Goal: Task Accomplishment & Management: Use online tool/utility

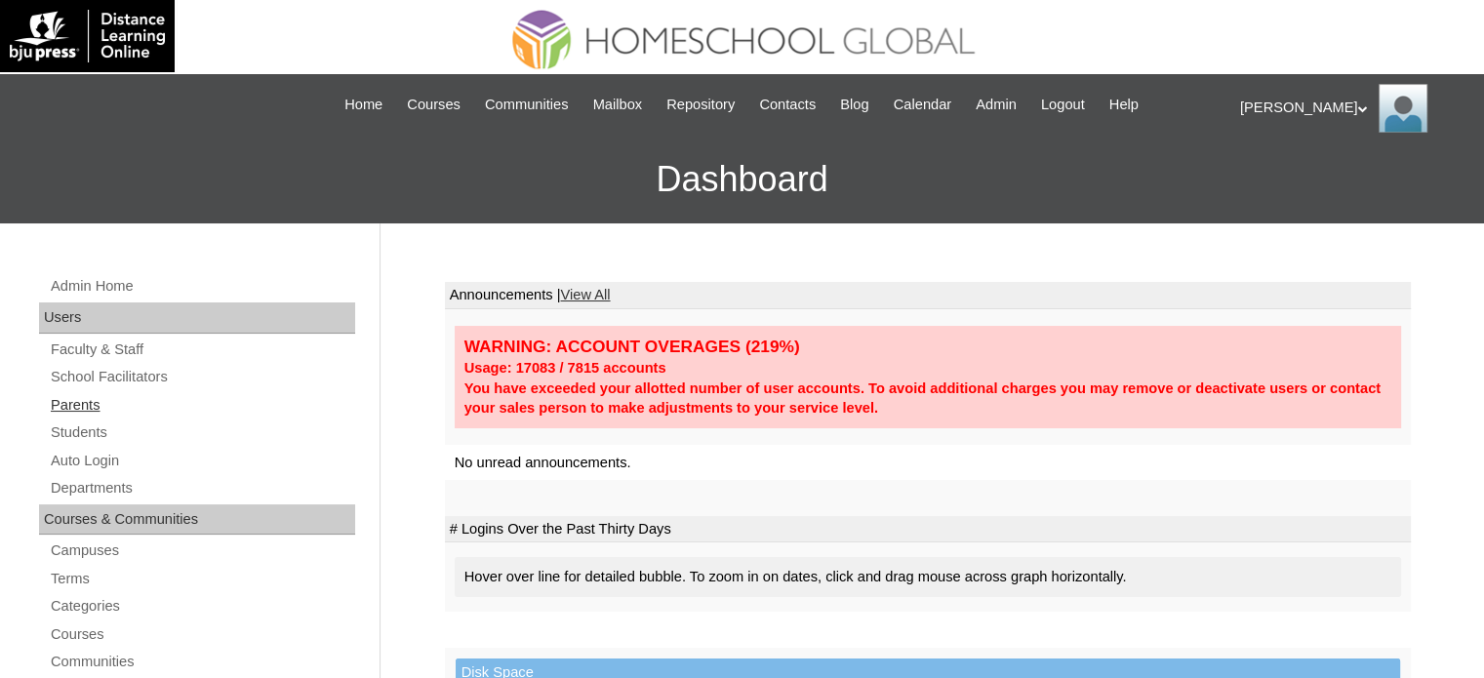
click at [94, 410] on link "Parents" at bounding box center [202, 405] width 306 height 24
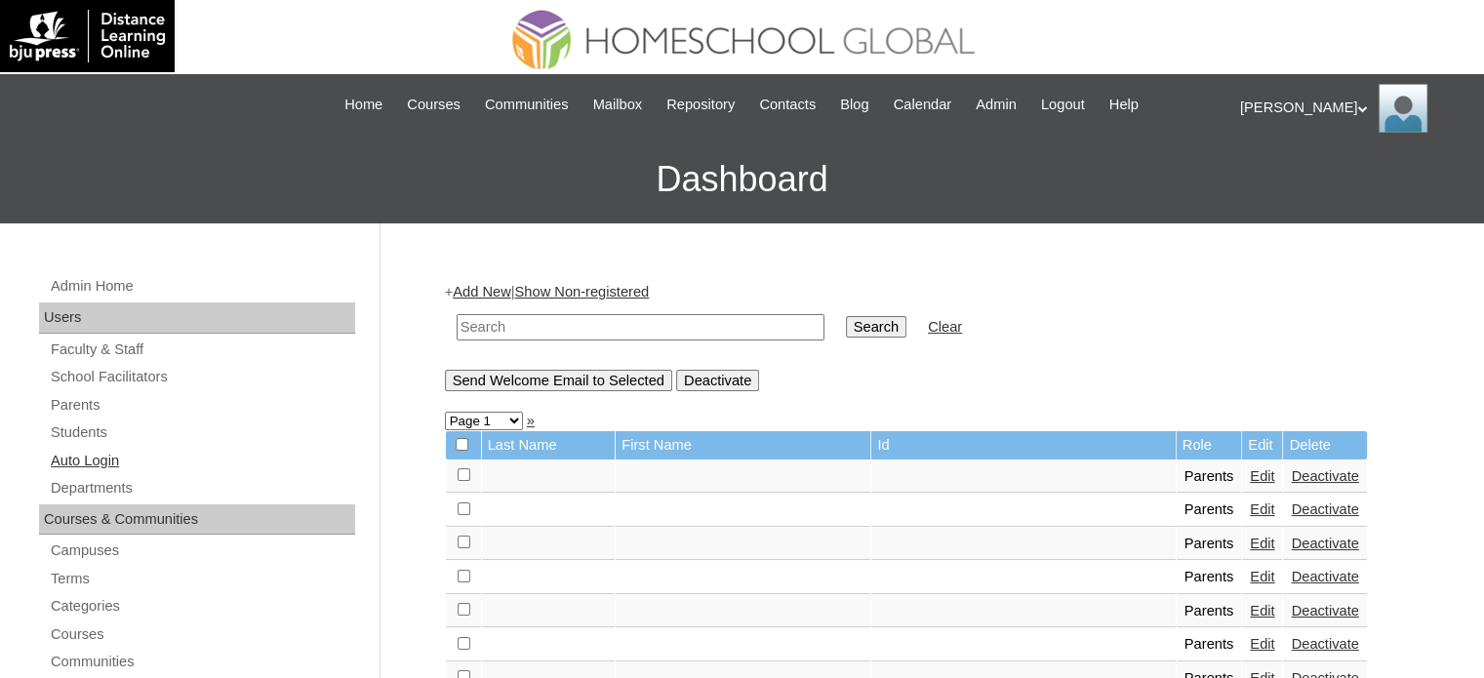
click at [86, 459] on link "Auto Login" at bounding box center [202, 461] width 306 height 24
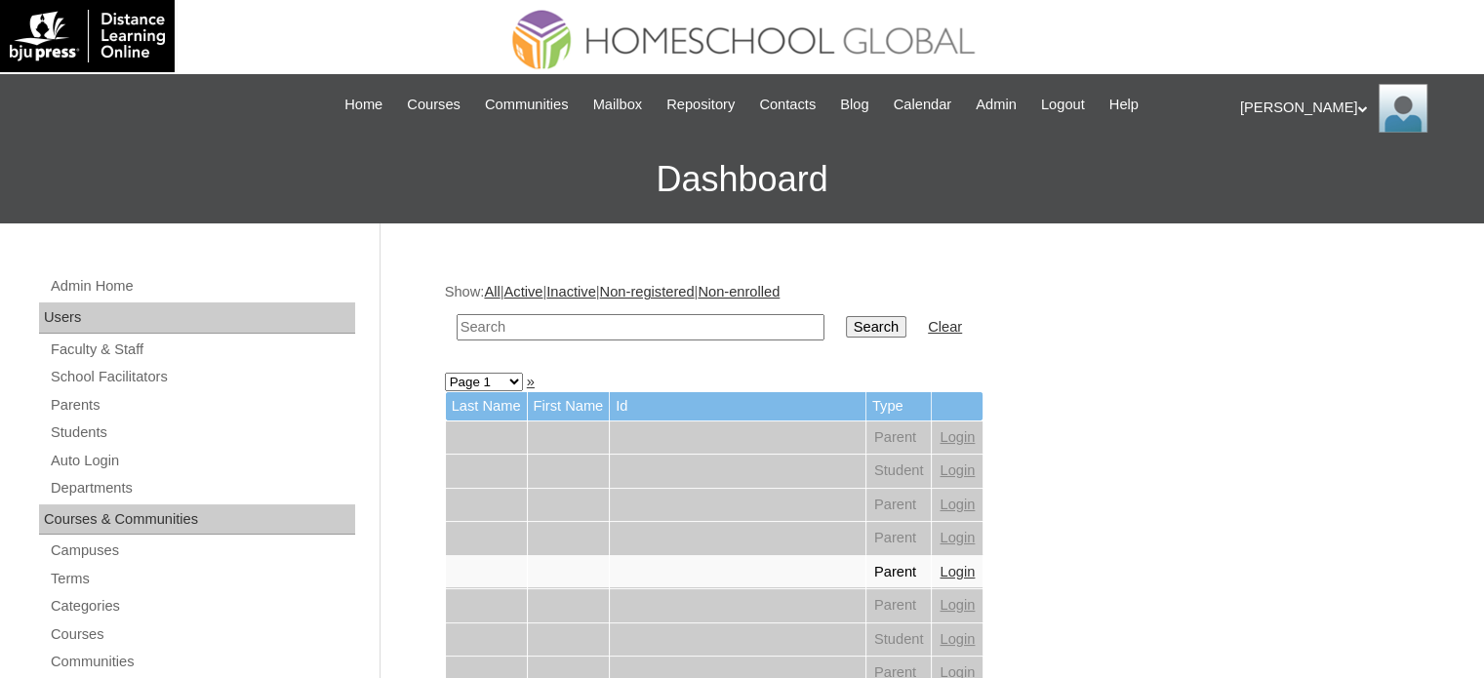
click at [632, 339] on td at bounding box center [640, 327] width 387 height 46
click at [640, 329] on input "text" at bounding box center [641, 327] width 368 height 26
paste input "MHP0180-TECHPH2025"
type input "MHP0180-TECHPH2025"
click at [846, 324] on input "Search" at bounding box center [876, 326] width 60 height 21
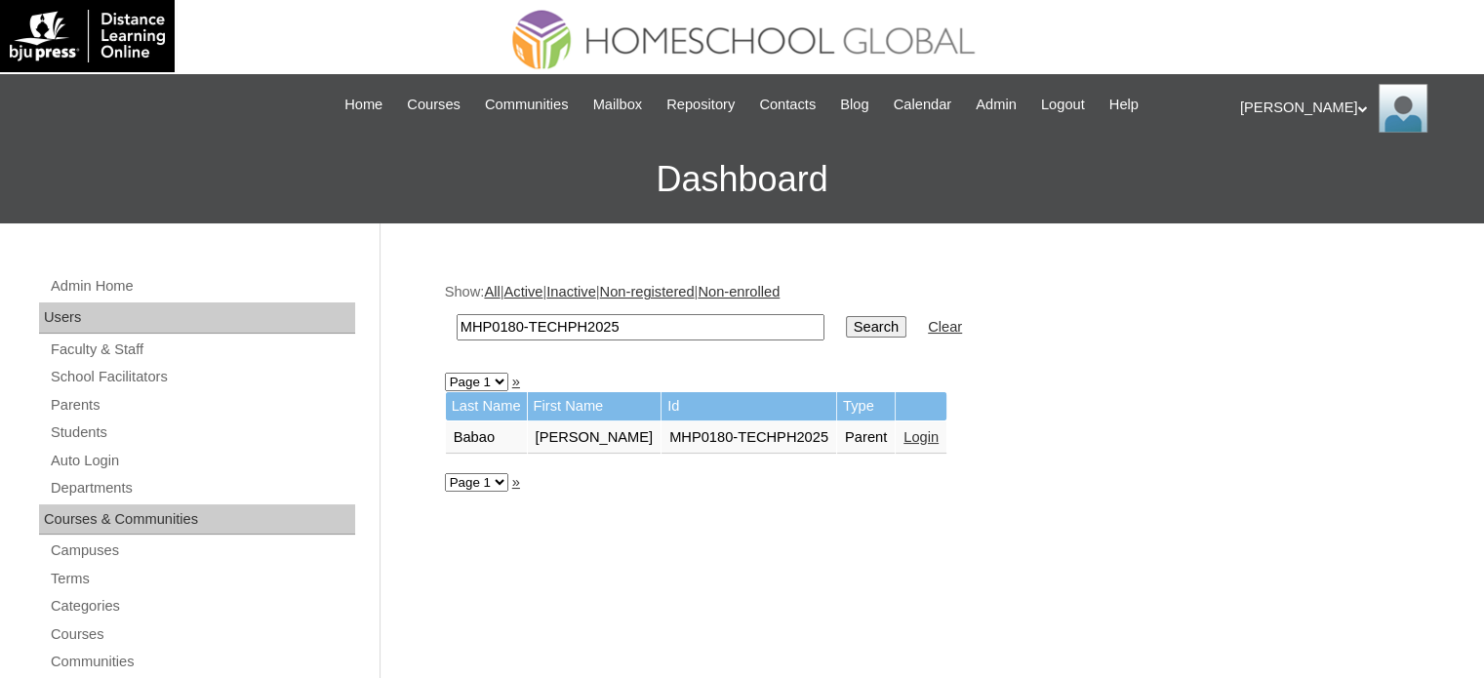
click at [903, 434] on link "Login" at bounding box center [920, 437] width 35 height 16
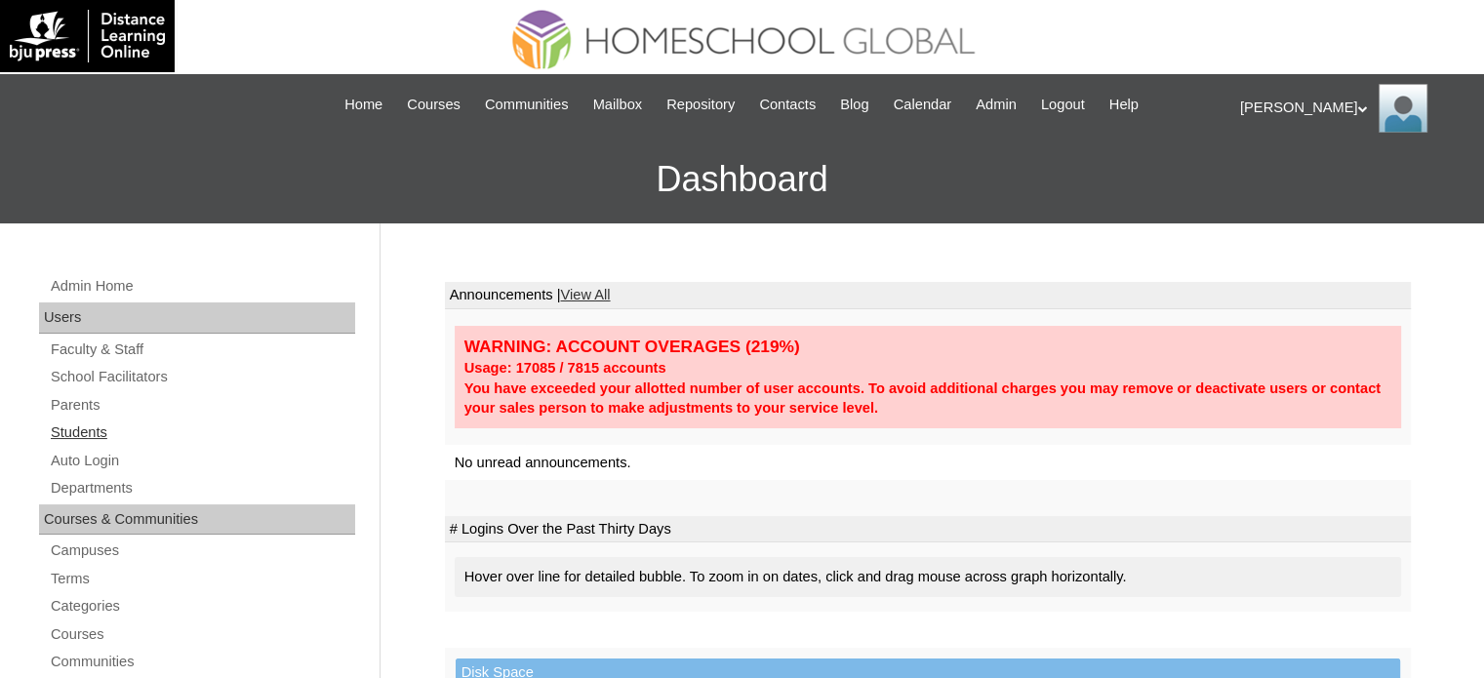
click at [98, 432] on link "Students" at bounding box center [202, 432] width 306 height 24
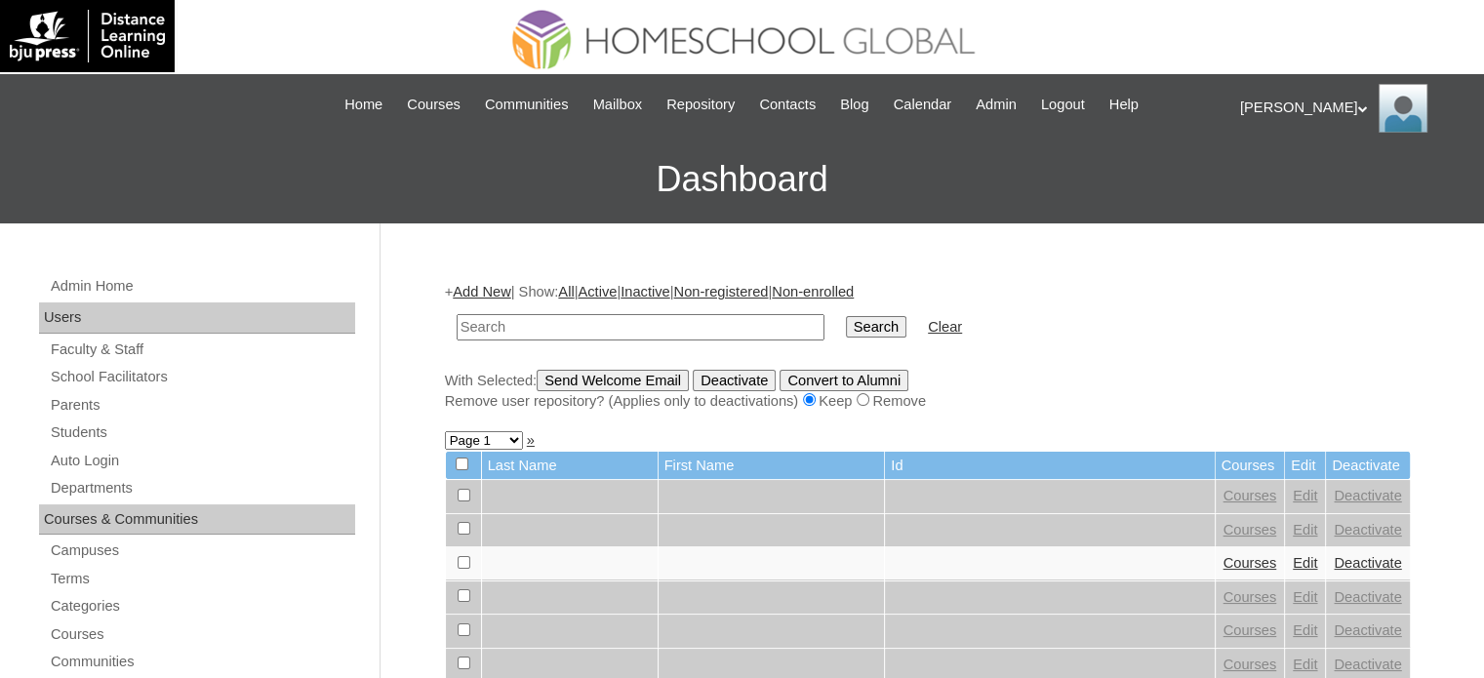
paste input "MHP0171-TECHPH2025"
type input "MHP0171-TECHPH2025"
click at [846, 319] on input "Search" at bounding box center [876, 326] width 60 height 21
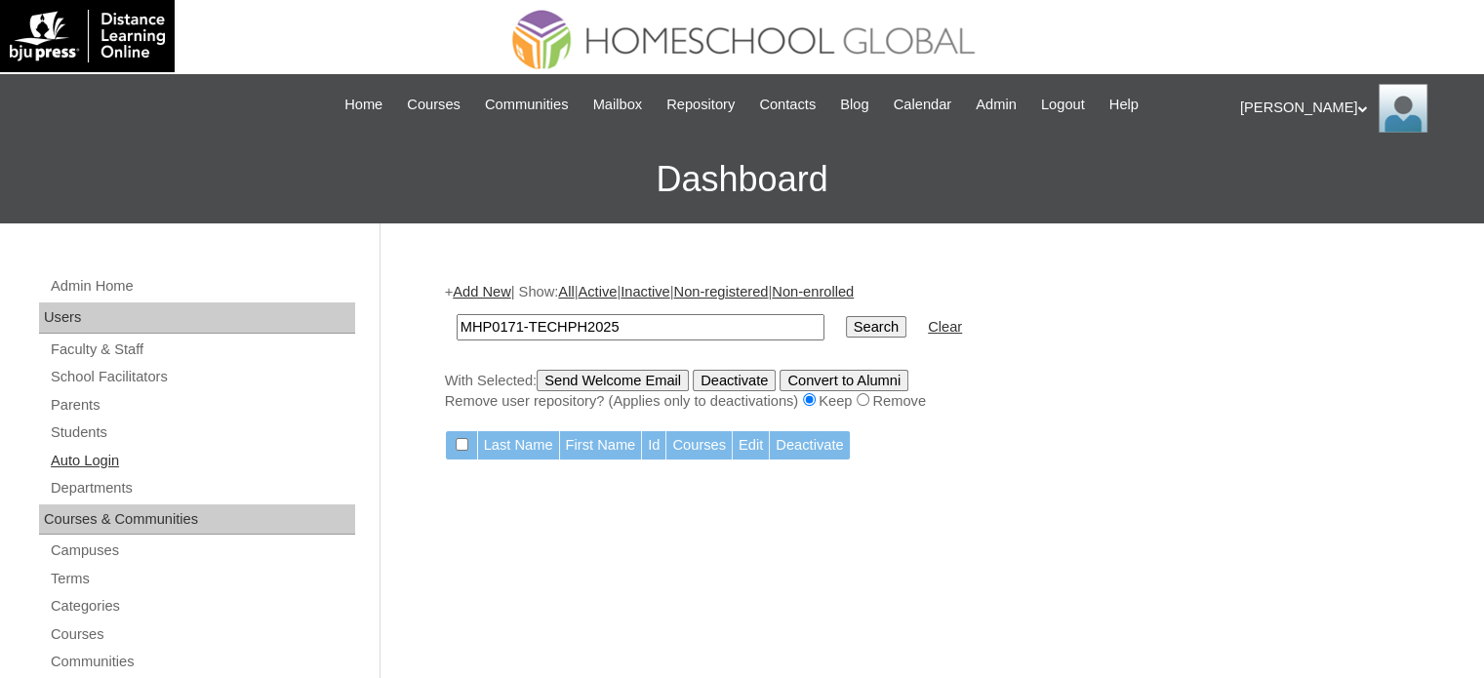
click at [100, 459] on link "Auto Login" at bounding box center [202, 461] width 306 height 24
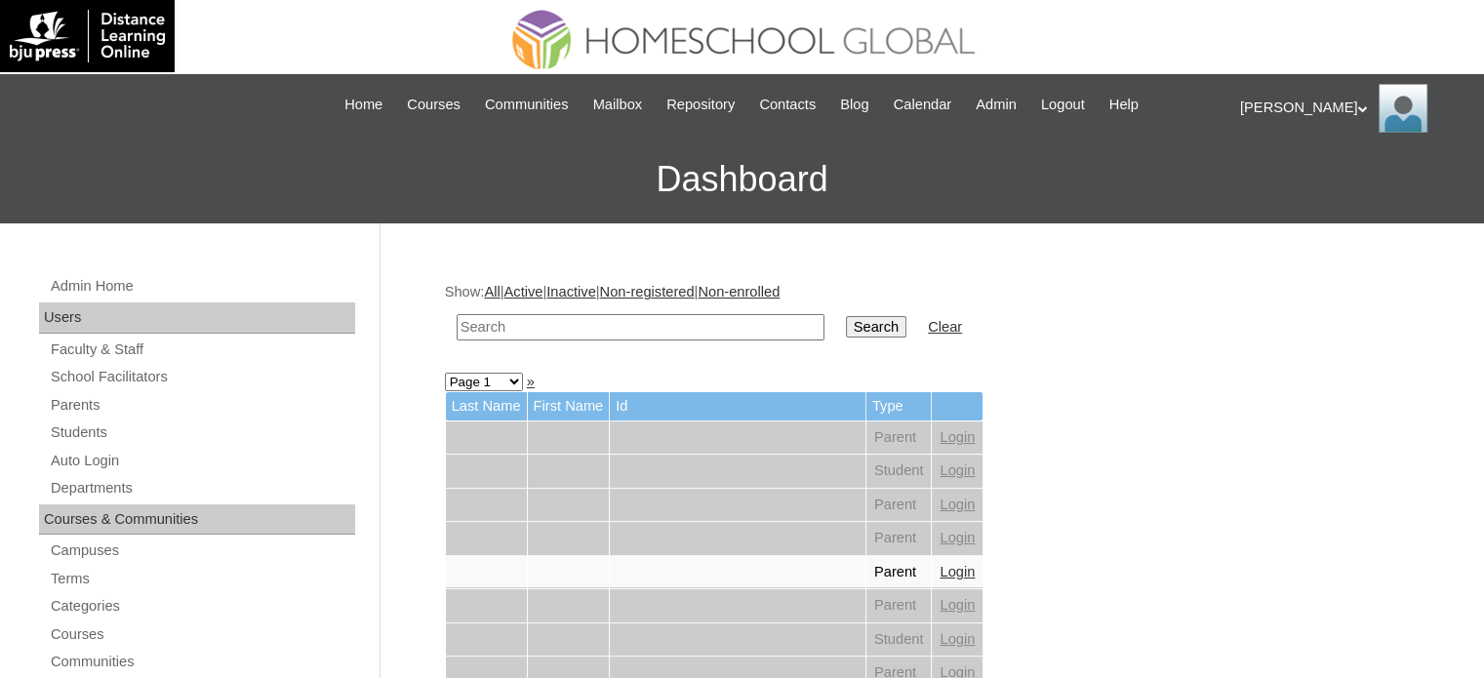
click at [615, 319] on input "text" at bounding box center [641, 327] width 368 height 26
paste input "MHP0171-TECHPH2025"
type input "MHP0171-TECHPH2025"
click at [846, 321] on input "Search" at bounding box center [876, 326] width 60 height 21
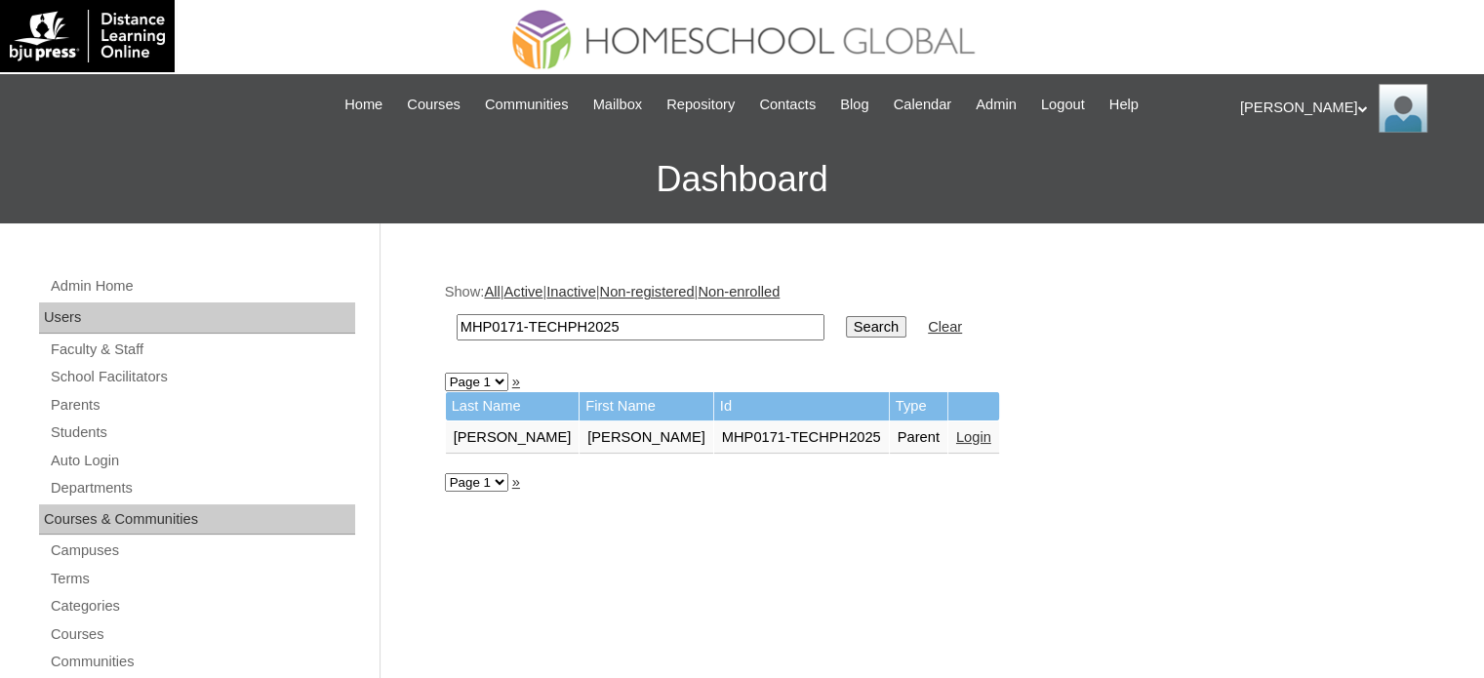
drag, startPoint x: 640, startPoint y: 325, endPoint x: 473, endPoint y: 326, distance: 166.8
click at [476, 326] on input "MHP0171-TECHPH2025" at bounding box center [641, 327] width 368 height 26
click at [640, 326] on input "MHP0171-TECHPH2025" at bounding box center [641, 327] width 368 height 26
drag, startPoint x: 652, startPoint y: 327, endPoint x: 414, endPoint y: 331, distance: 238.1
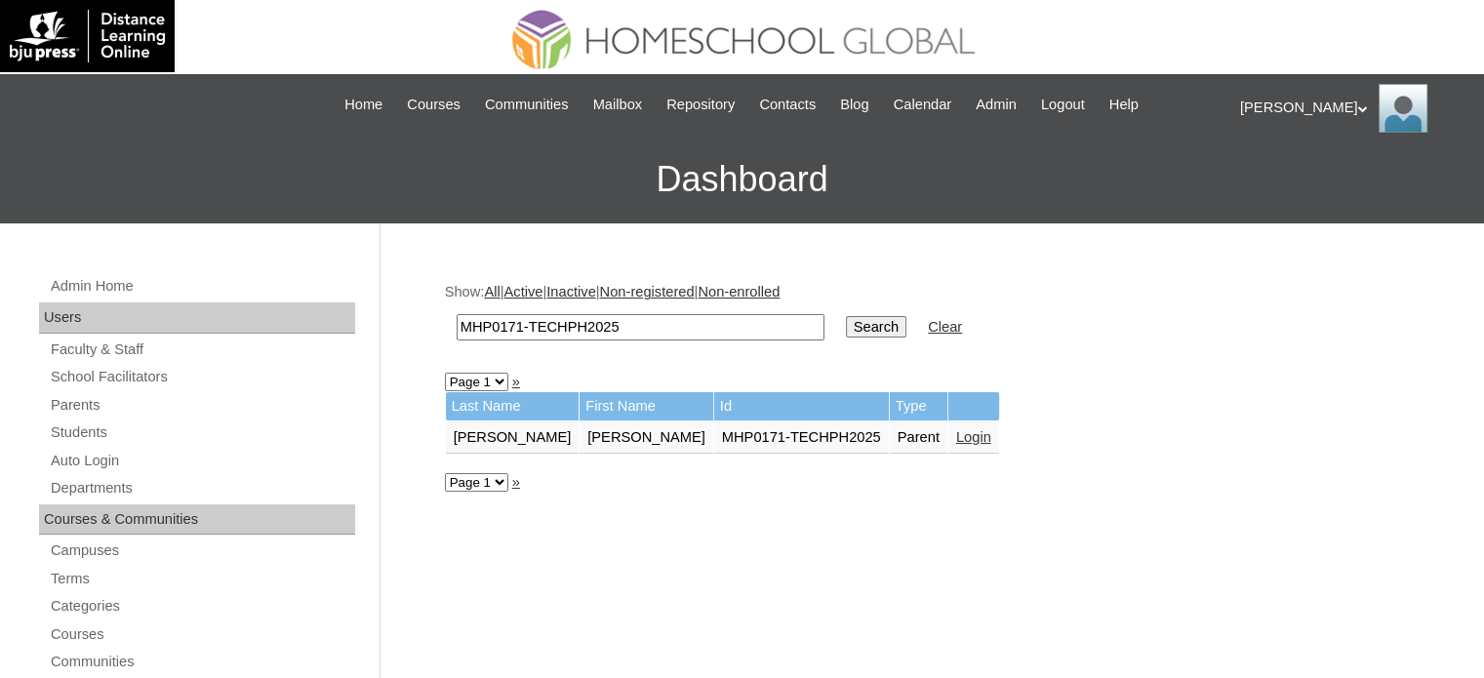
paste input "S00218"
type input "MHS00218-TECHPH2025"
click at [846, 327] on input "Search" at bounding box center [876, 326] width 60 height 21
click at [971, 435] on link "Login" at bounding box center [988, 437] width 35 height 16
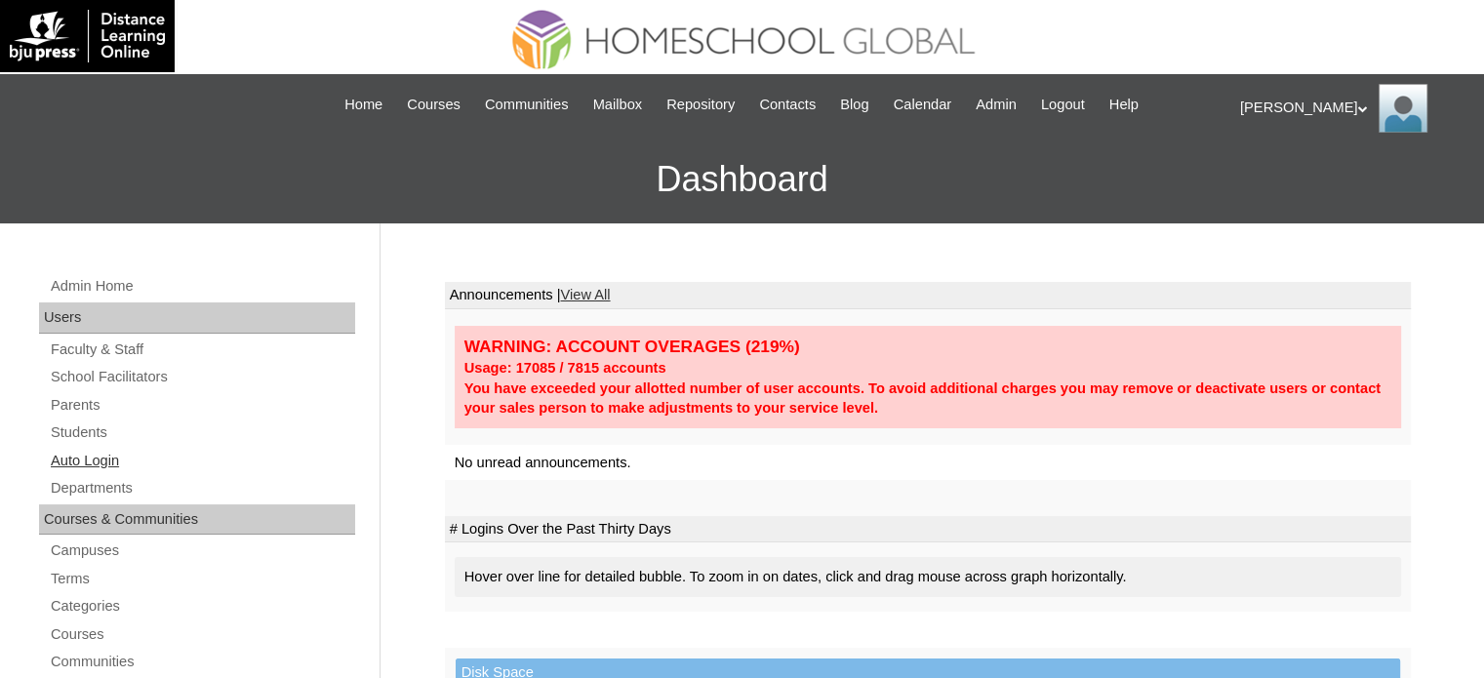
click at [112, 459] on link "Auto Login" at bounding box center [202, 461] width 306 height 24
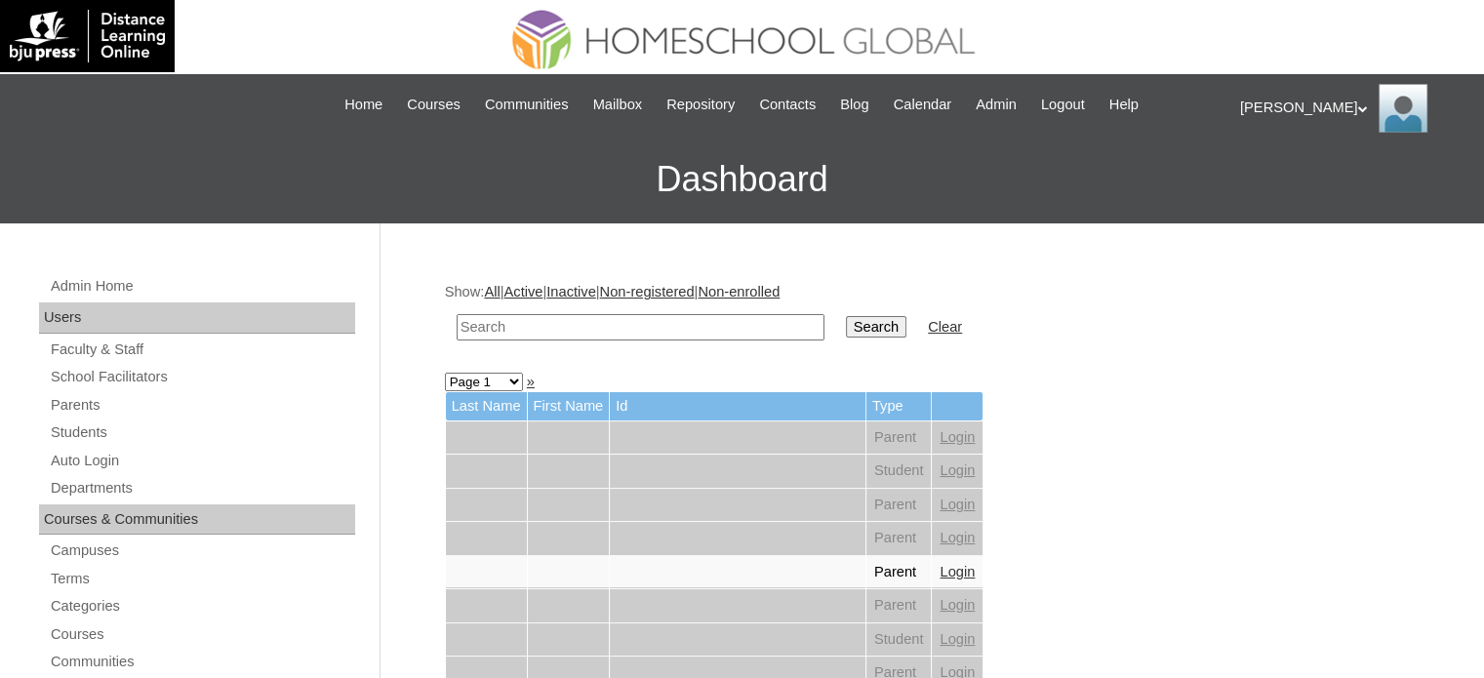
click at [607, 319] on input "text" at bounding box center [641, 327] width 368 height 26
paste input "MHP0171-TECHPH2025"
type input "MHP0171-TECHPH2025"
click at [846, 331] on input "Search" at bounding box center [876, 326] width 60 height 21
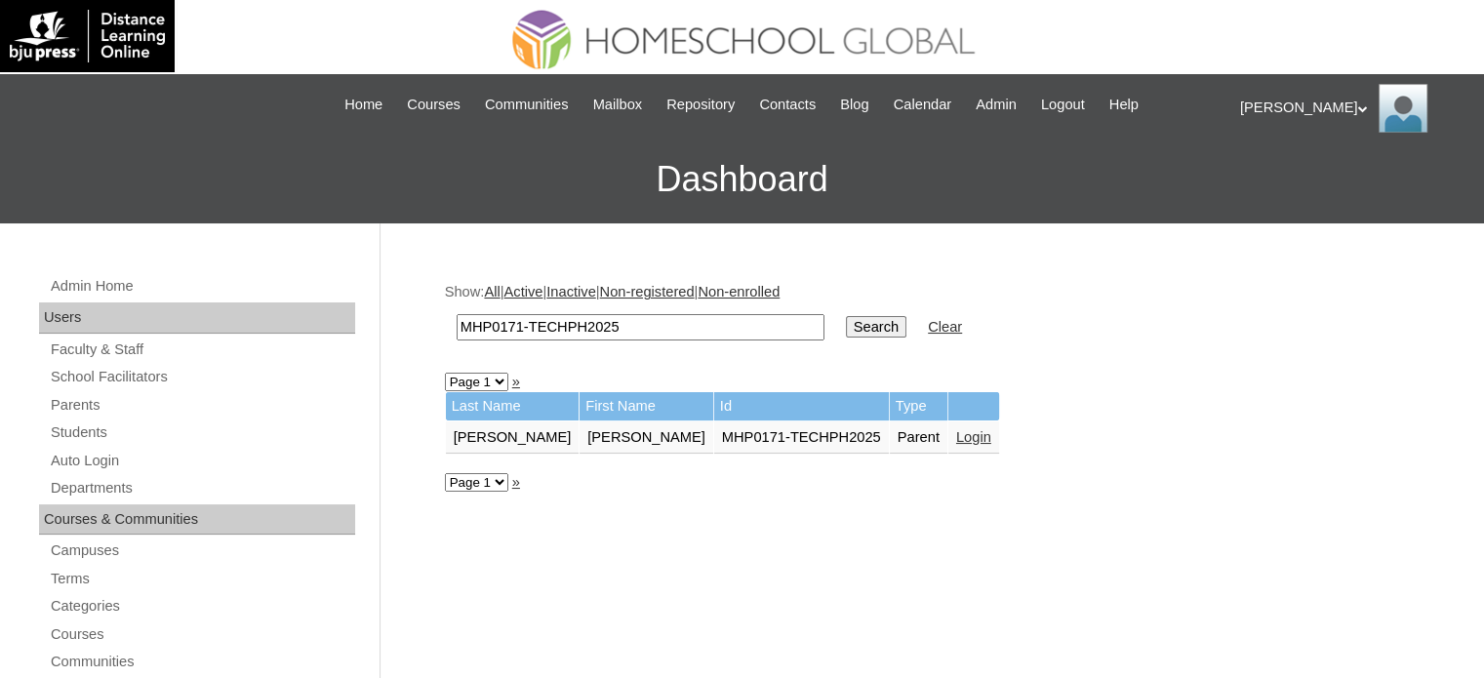
click at [956, 432] on link "Login" at bounding box center [973, 437] width 35 height 16
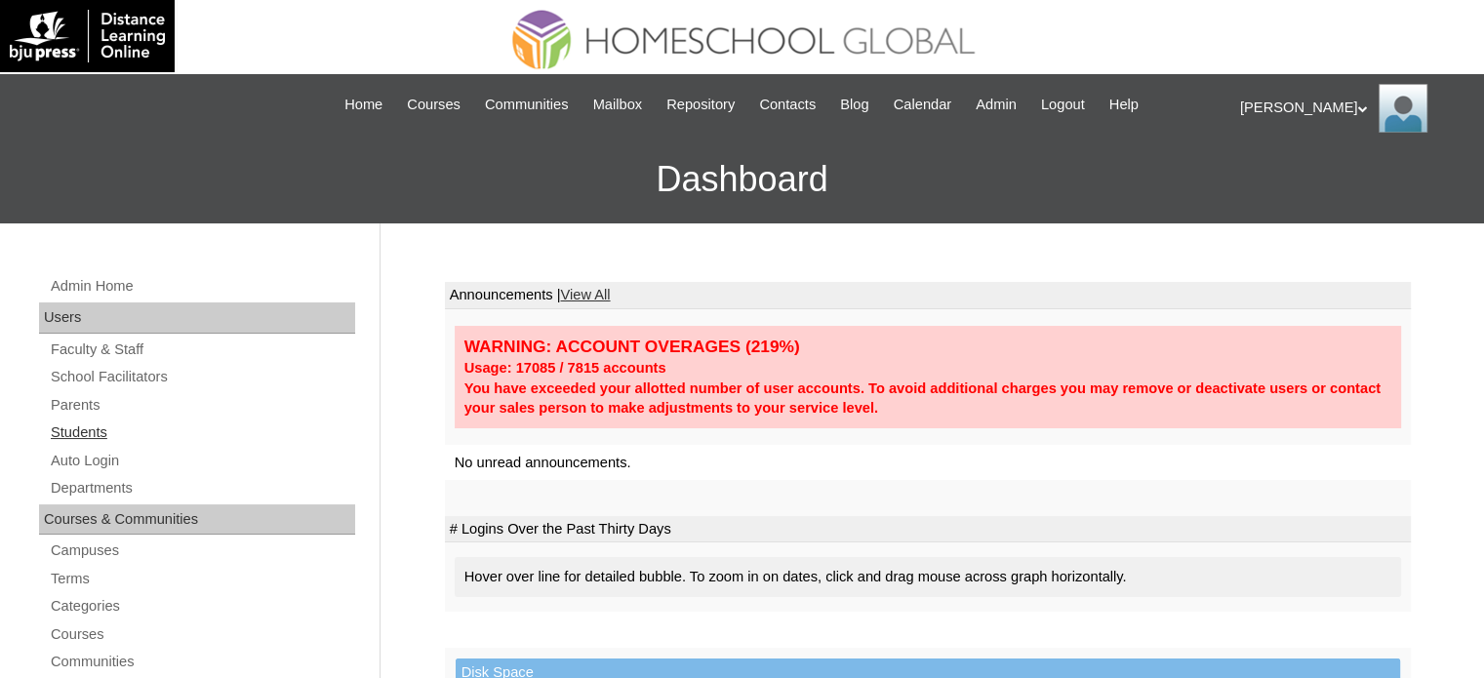
click at [86, 426] on link "Students" at bounding box center [202, 432] width 306 height 24
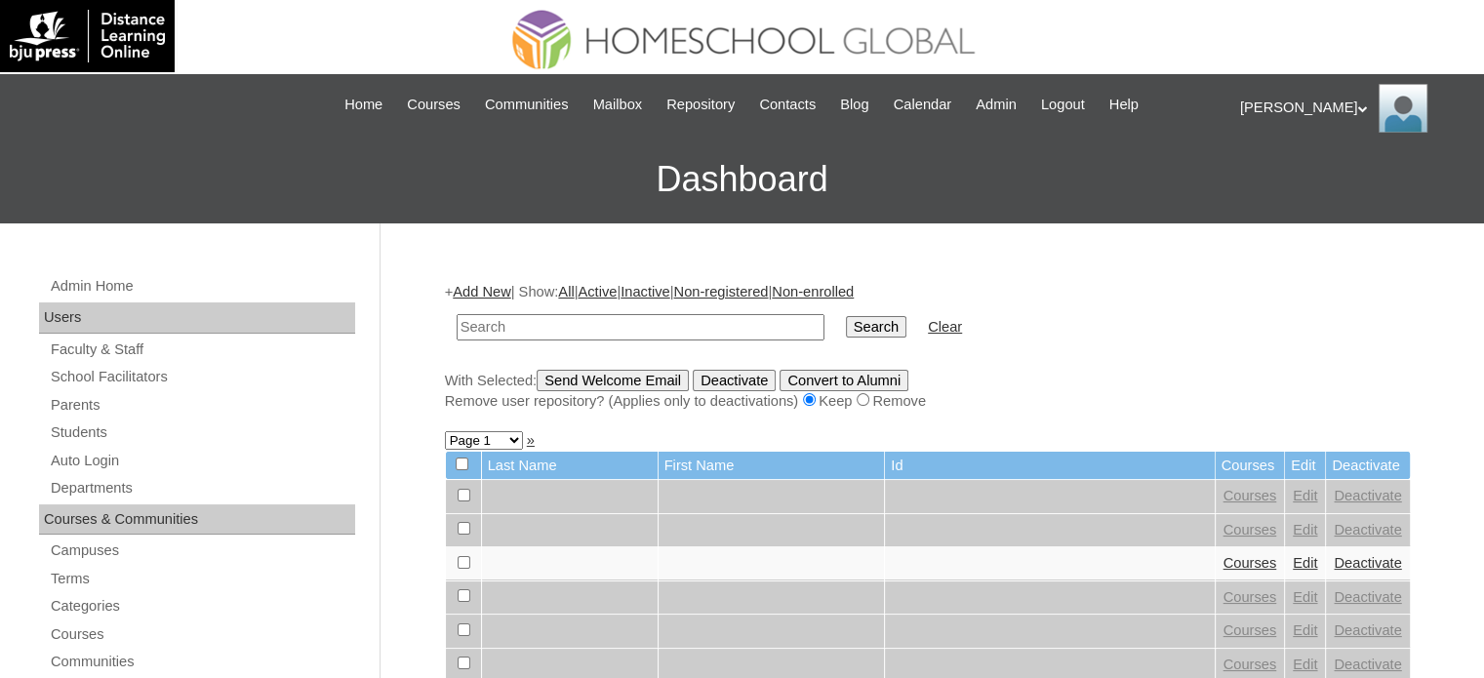
paste input "MHS00333-TECHPH2025"
type input "MHS00333-TECHPH2025"
click at [846, 328] on input "Search" at bounding box center [876, 326] width 60 height 21
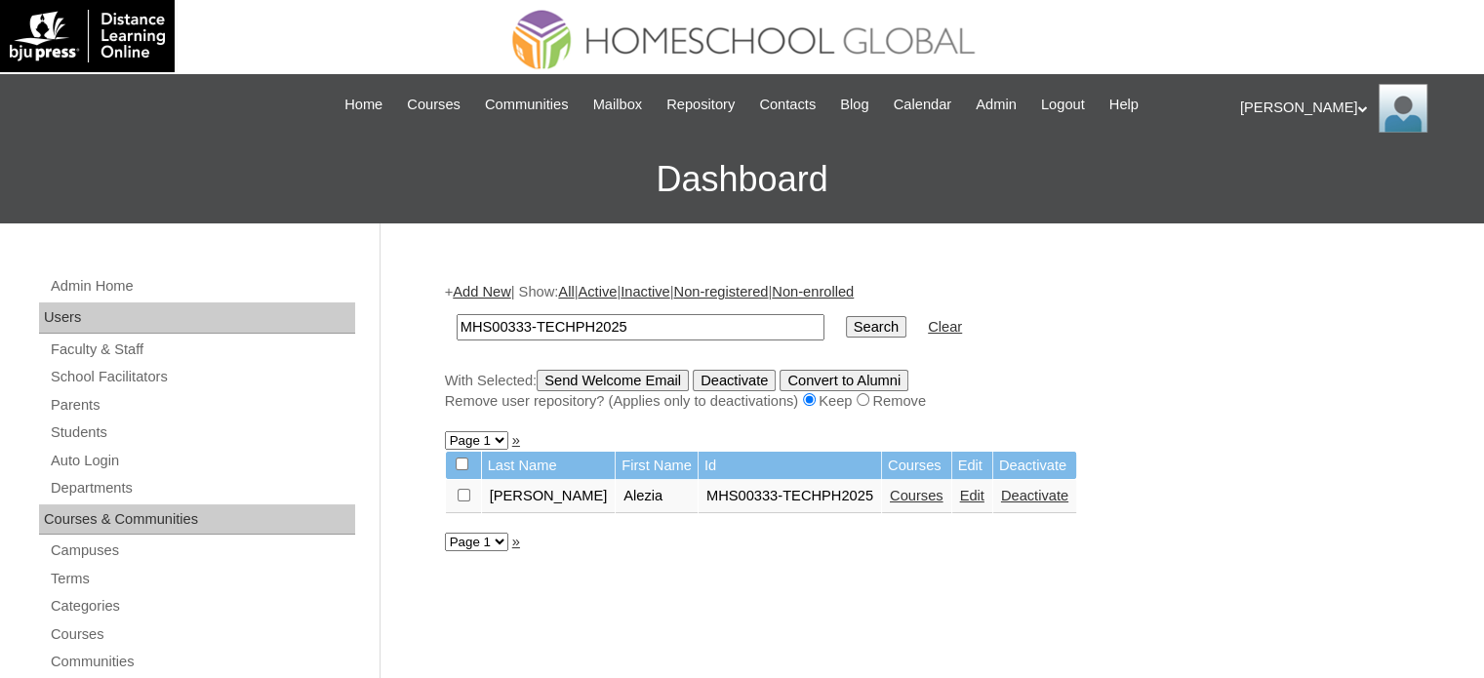
click at [890, 497] on link "Courses" at bounding box center [917, 496] width 54 height 16
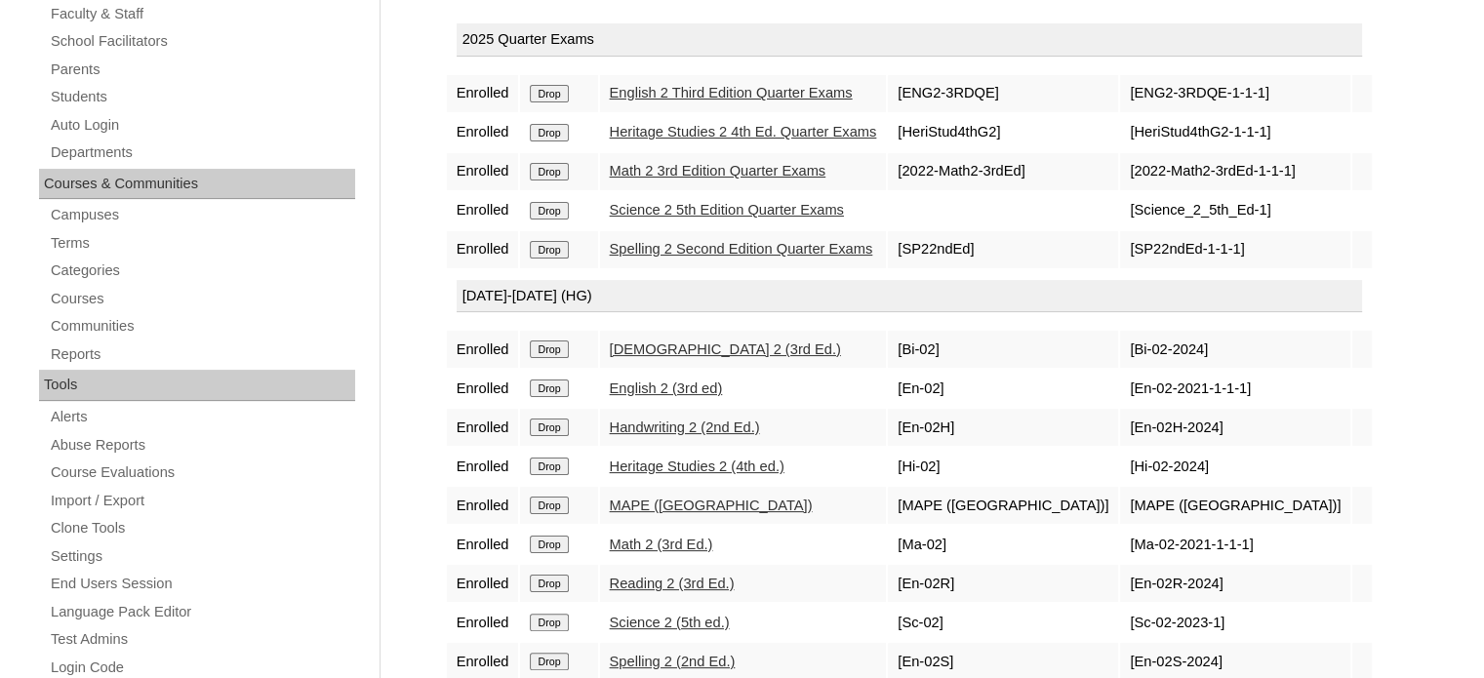
scroll to position [339, 0]
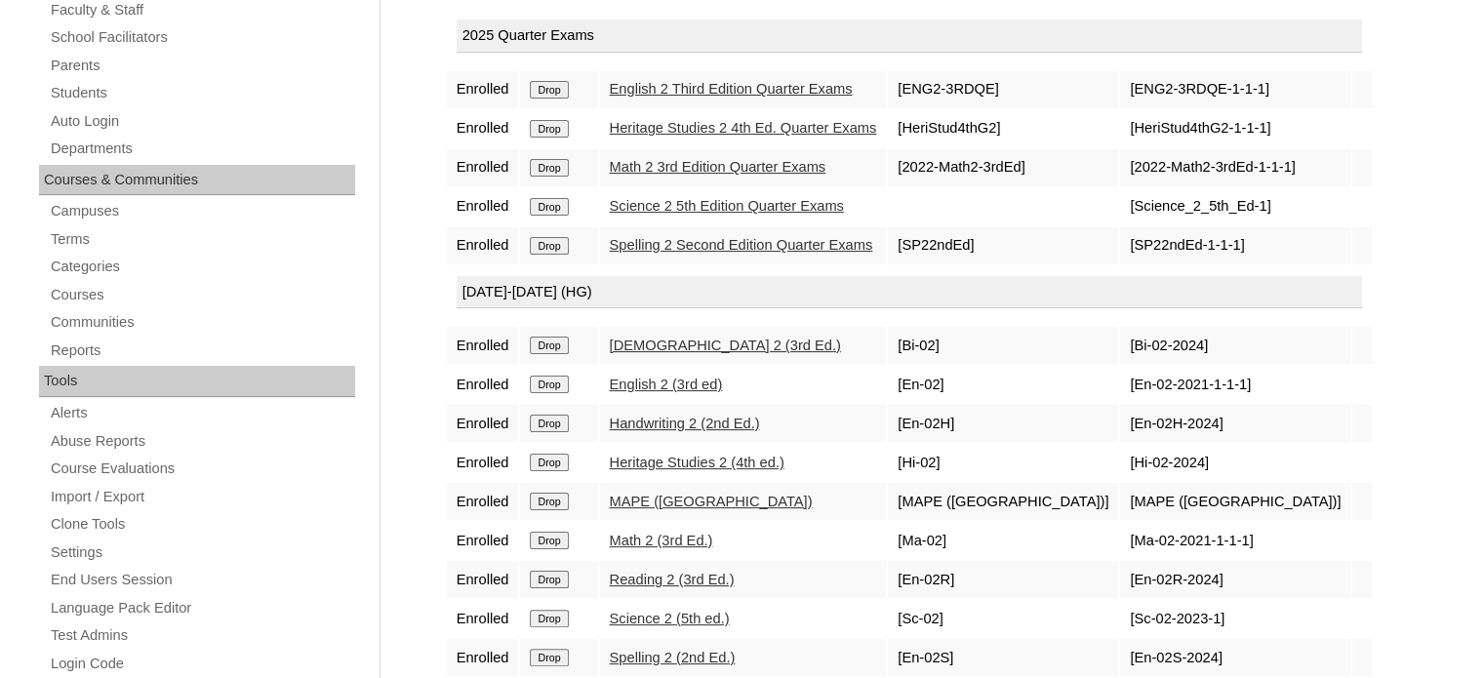
click at [419, 87] on div "Admin Home Users Faculty & Staff School Facilitators Parents Students Auto Logi…" at bounding box center [742, 556] width 1484 height 1345
click at [421, 122] on div "Admin Home Users Faculty & Staff School Facilitators Parents Students Auto Logi…" at bounding box center [742, 556] width 1484 height 1345
click at [431, 163] on div "Admin Home Users Faculty & Staff School Facilitators Parents Students Auto Logi…" at bounding box center [742, 556] width 1484 height 1345
click at [418, 159] on div "Admin Home Users Faculty & Staff School Facilitators Parents Students Auto Logi…" at bounding box center [742, 556] width 1484 height 1345
click at [429, 203] on div "Admin Home Users Faculty & Staff School Facilitators Parents Students Auto Logi…" at bounding box center [742, 556] width 1484 height 1345
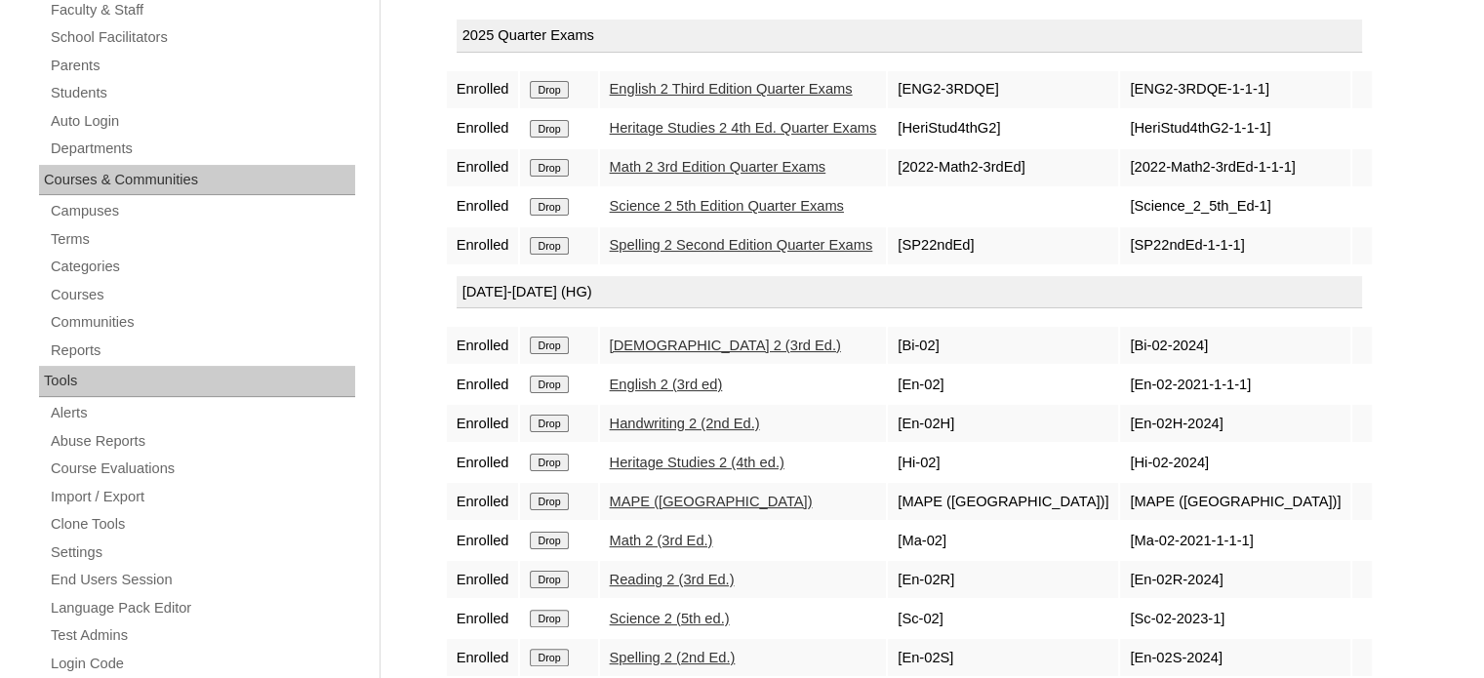
click at [432, 240] on div "Admin Home Users Faculty & Staff School Facilitators Parents Students Auto Logi…" at bounding box center [742, 556] width 1484 height 1345
click at [423, 78] on div "Admin Home Users Faculty & Staff School Facilitators Parents Students Auto Logi…" at bounding box center [742, 556] width 1484 height 1345
click at [423, 135] on div "Admin Home Users Faculty & Staff School Facilitators Parents Students Auto Logi…" at bounding box center [742, 556] width 1484 height 1345
click at [435, 172] on div "Courses:Masud Alezia Enroll in New Course 2025 Quarter Exams Enrolled Drop Engl…" at bounding box center [923, 576] width 976 height 1306
click at [435, 201] on div "Courses:Masud Alezia Enroll in New Course 2025 Quarter Exams Enrolled Drop Engl…" at bounding box center [923, 576] width 976 height 1306
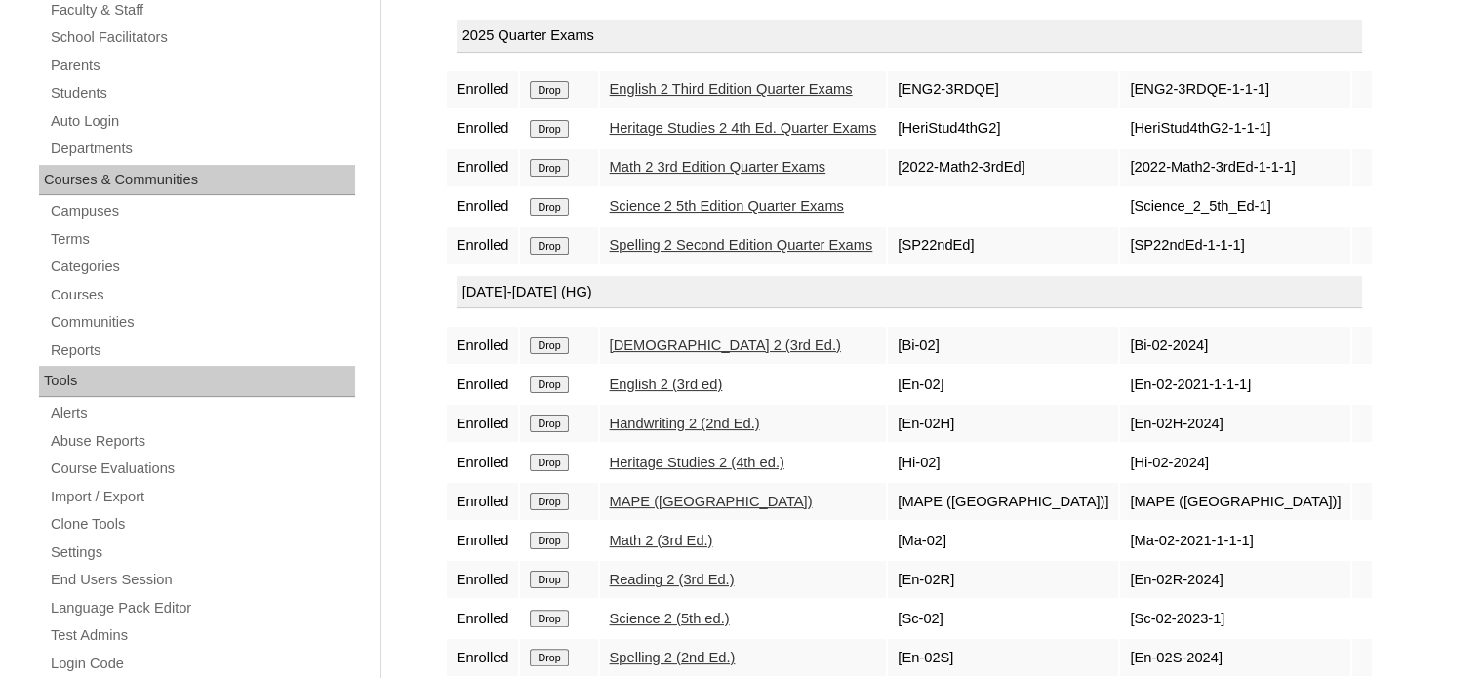
click at [437, 267] on div "Courses:Masud Alezia Enroll in New Course 2025 Quarter Exams Enrolled Drop Engl…" at bounding box center [923, 576] width 976 height 1306
click at [433, 384] on div "Admin Home Users Faculty & Staff School Facilitators Parents Students Auto Logi…" at bounding box center [742, 556] width 1484 height 1345
click at [421, 422] on div "Admin Home Users Faculty & Staff School Facilitators Parents Students Auto Logi…" at bounding box center [742, 556] width 1484 height 1345
click at [429, 522] on div "Admin Home Users Faculty & Staff School Facilitators Parents Students Auto Logi…" at bounding box center [742, 556] width 1484 height 1345
click at [504, 534] on td "Enrolled" at bounding box center [483, 540] width 72 height 37
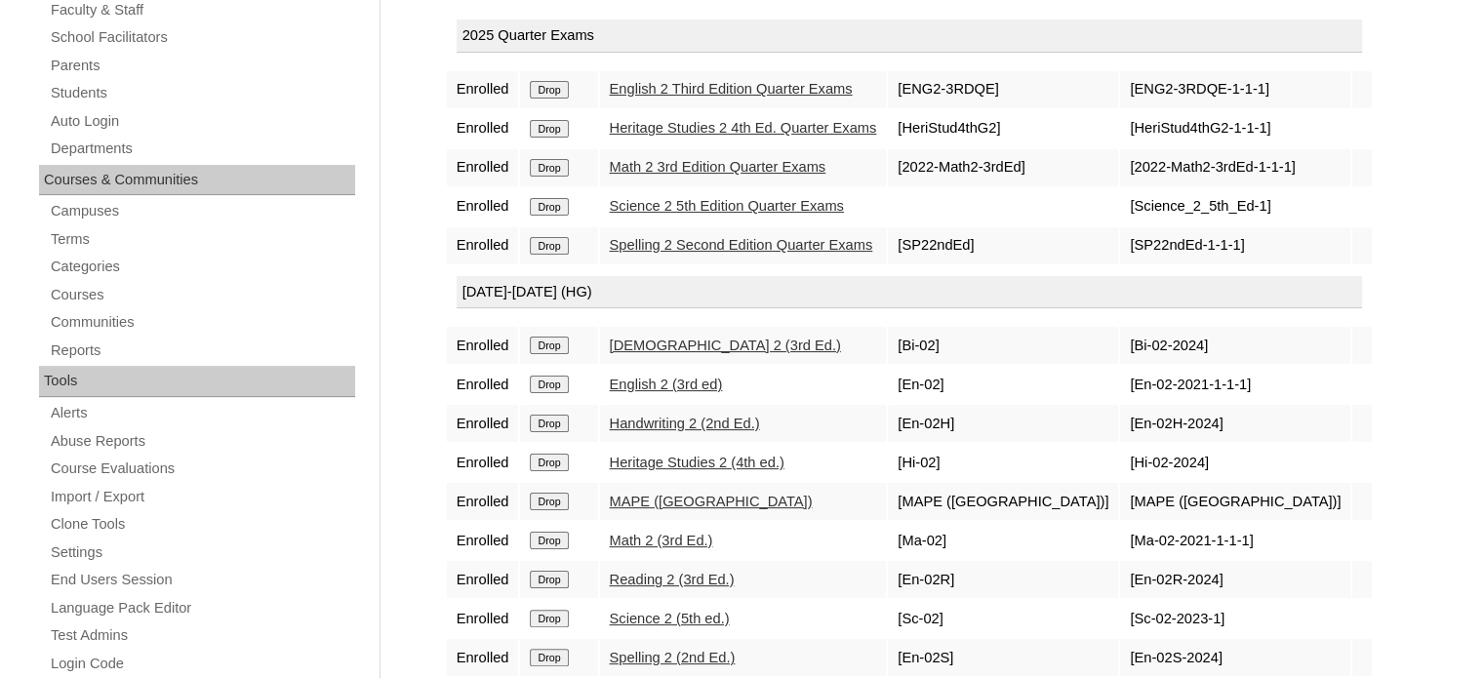
click at [484, 579] on td "Enrolled" at bounding box center [483, 579] width 72 height 37
click at [480, 616] on td "Enrolled" at bounding box center [483, 618] width 72 height 37
click at [486, 647] on td "Enrolled" at bounding box center [483, 657] width 72 height 37
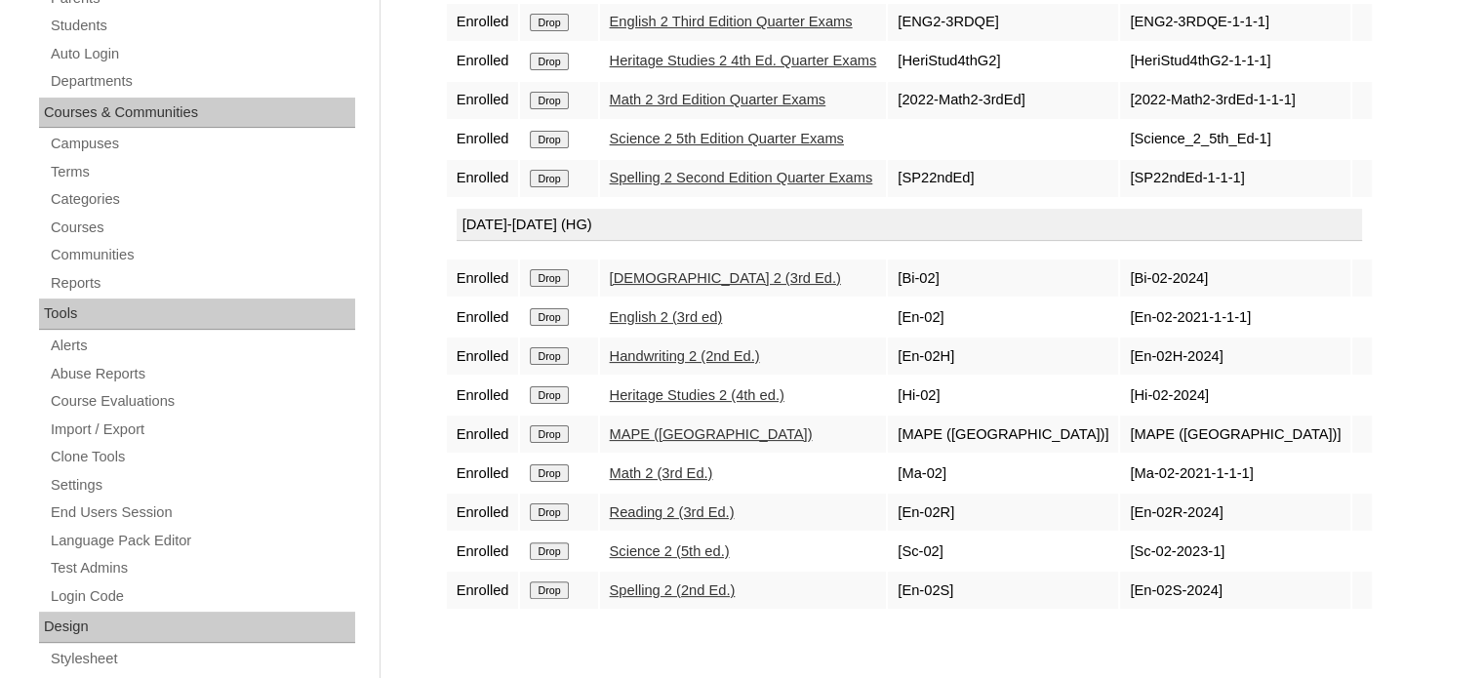
scroll to position [411, 0]
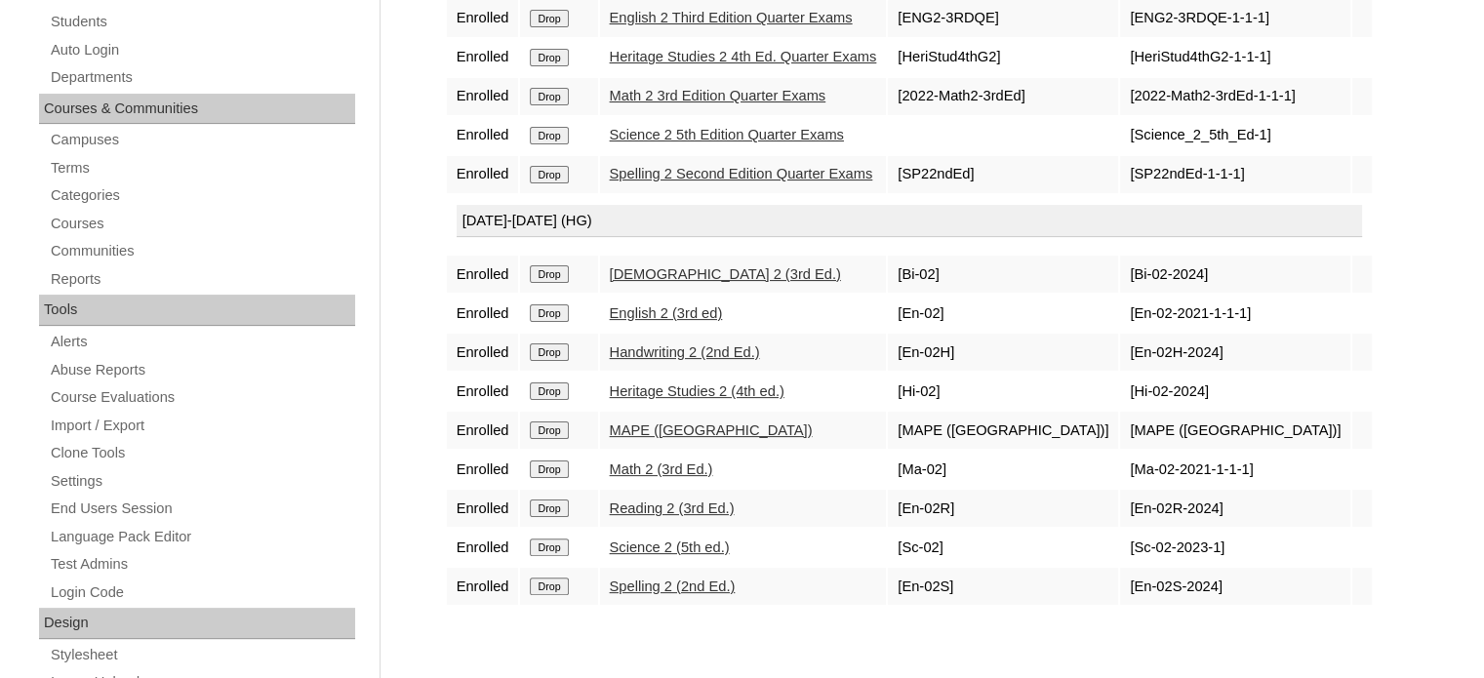
click at [489, 381] on td "Enrolled" at bounding box center [483, 391] width 72 height 37
click at [488, 391] on td "Enrolled" at bounding box center [483, 391] width 72 height 37
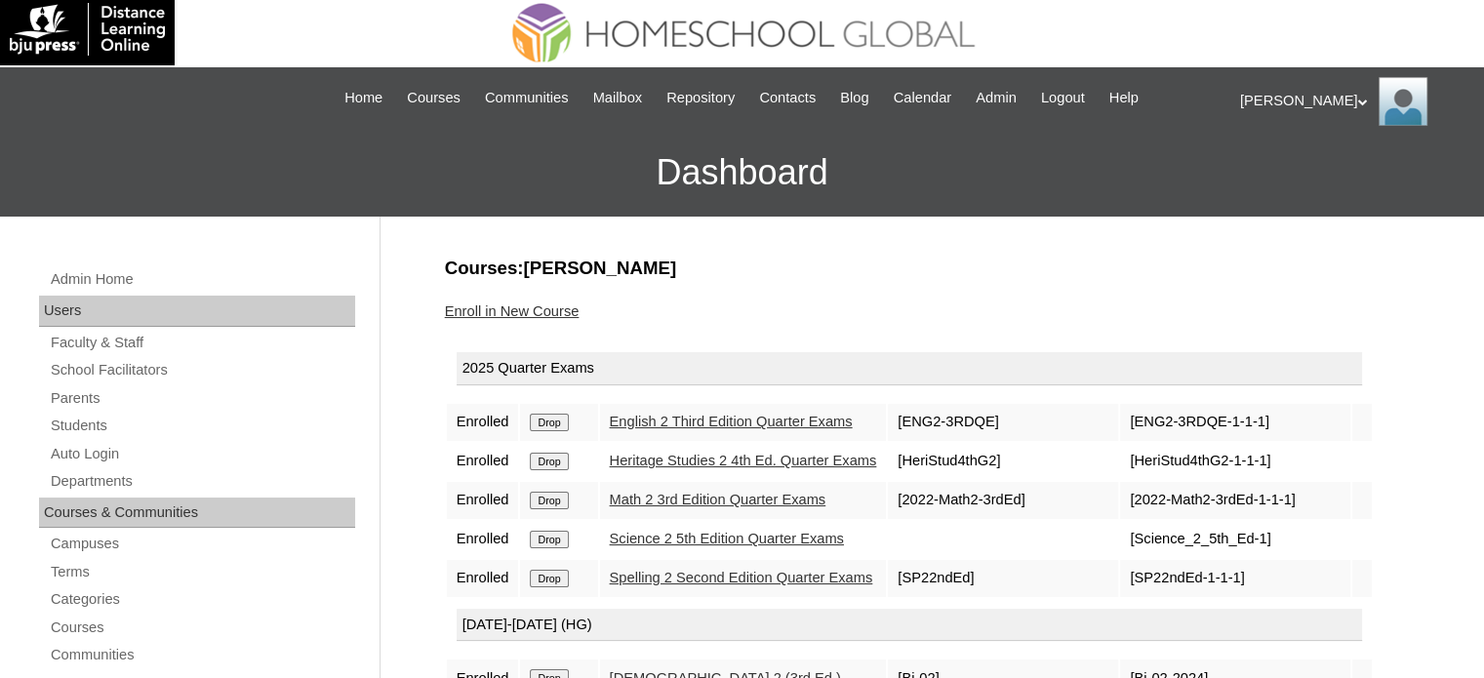
scroll to position [0, 0]
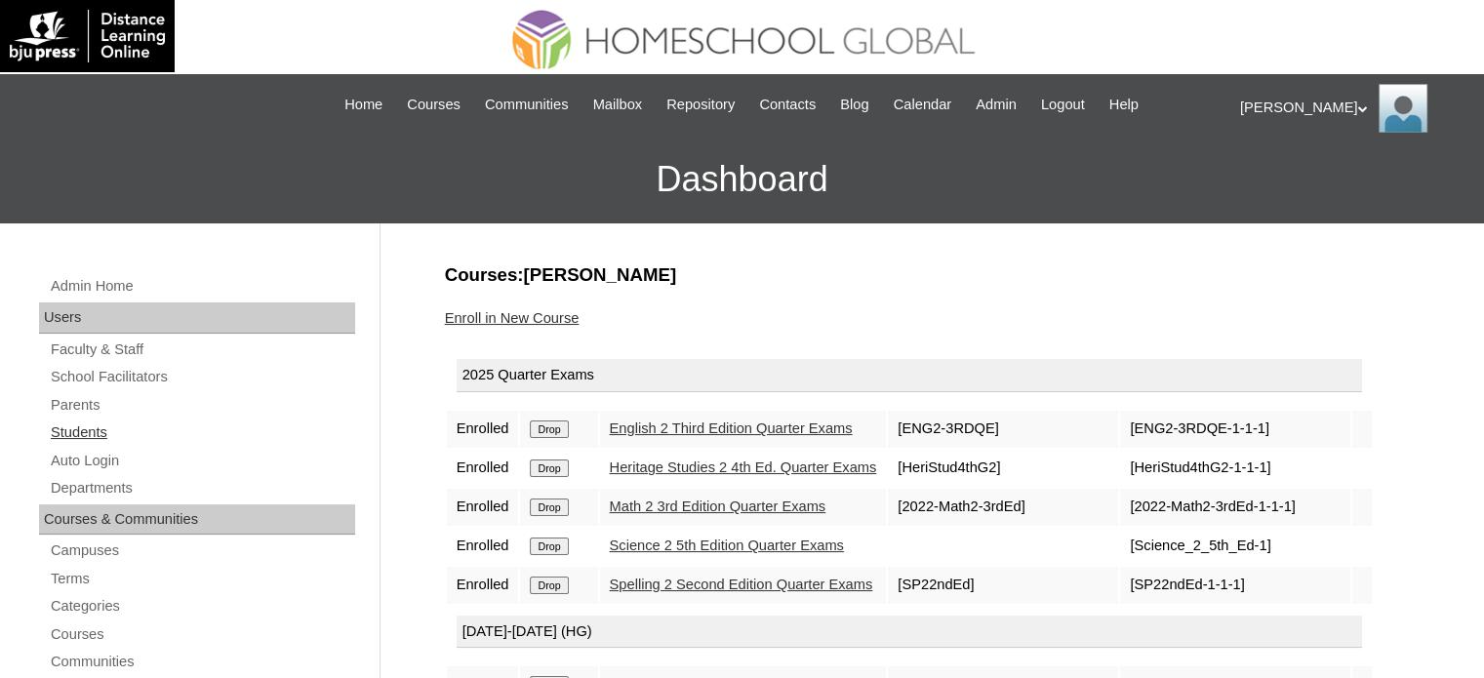
click at [98, 435] on link "Students" at bounding box center [202, 432] width 306 height 24
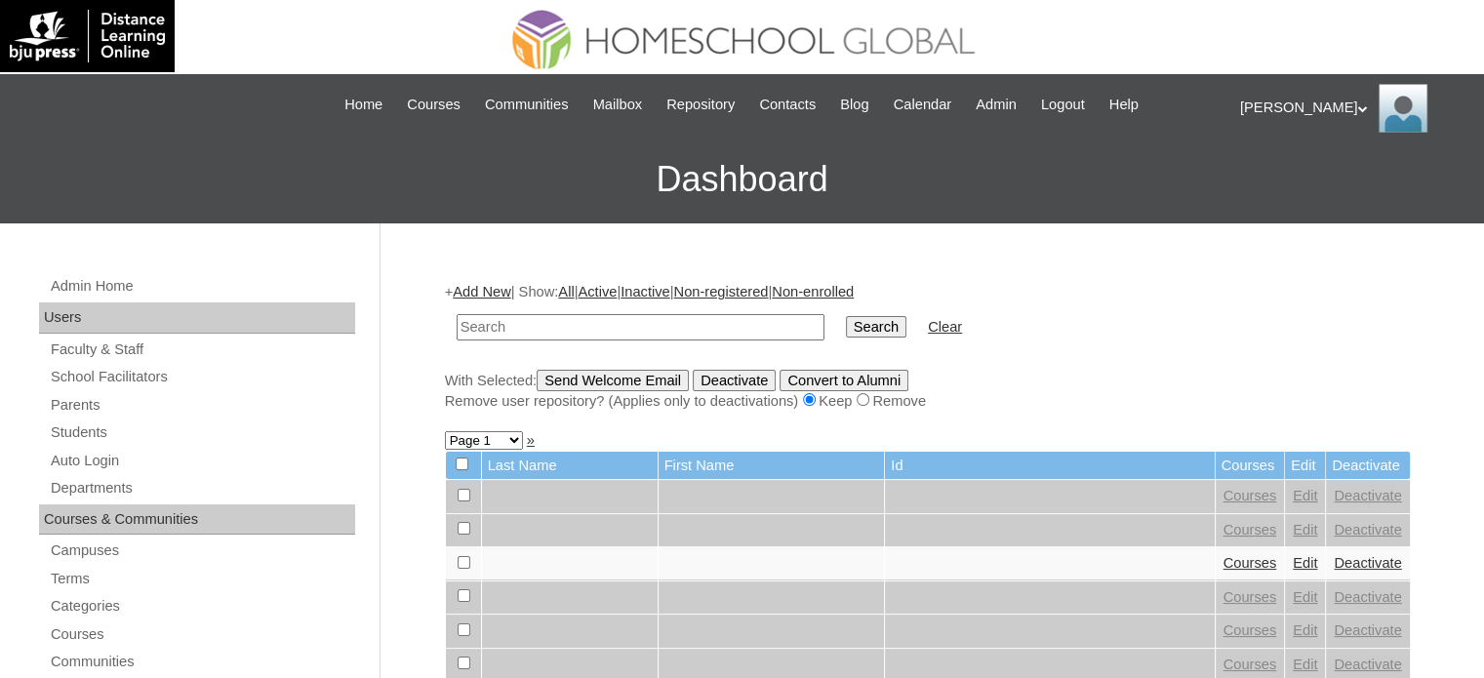
paste input "MHS00331-TECHPH2025"
type input "MHS00331-TECHPH2025"
click at [846, 328] on input "Search" at bounding box center [876, 326] width 60 height 21
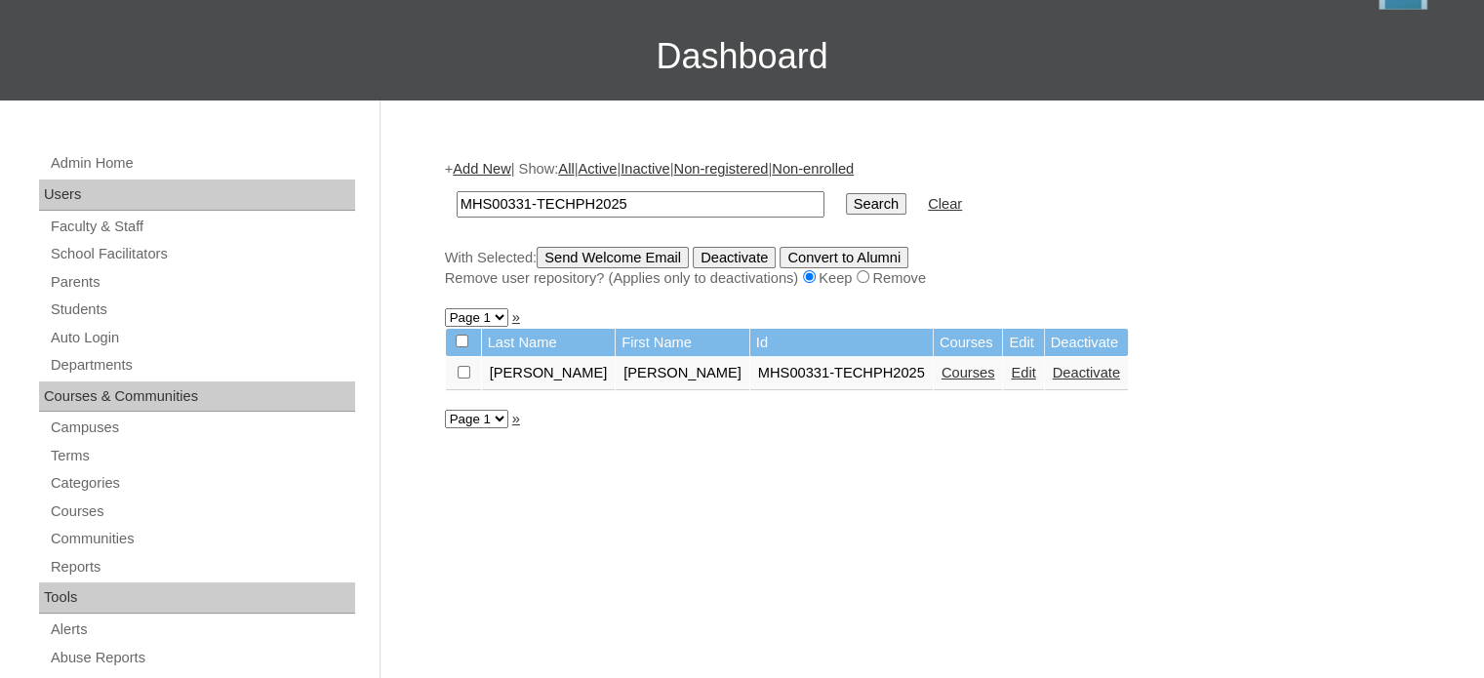
scroll to position [259, 0]
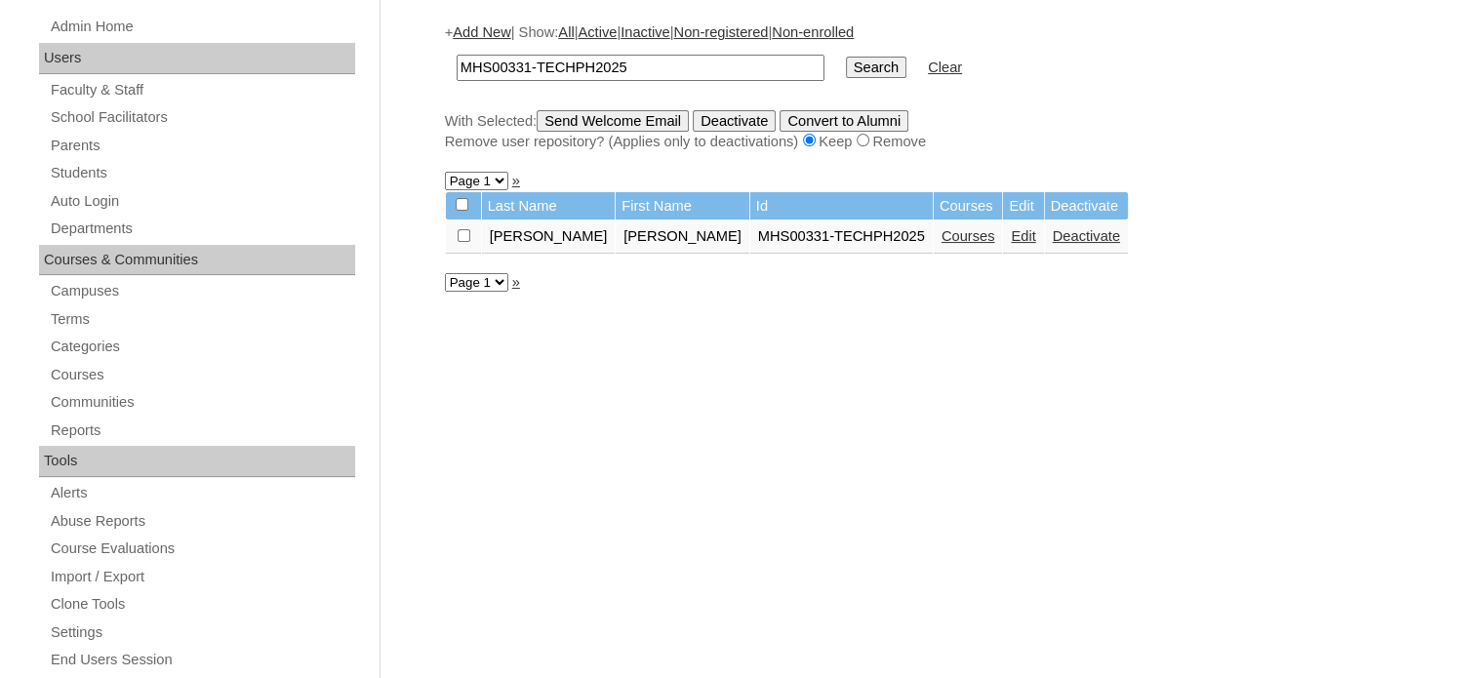
click at [941, 235] on link "Courses" at bounding box center [968, 236] width 54 height 16
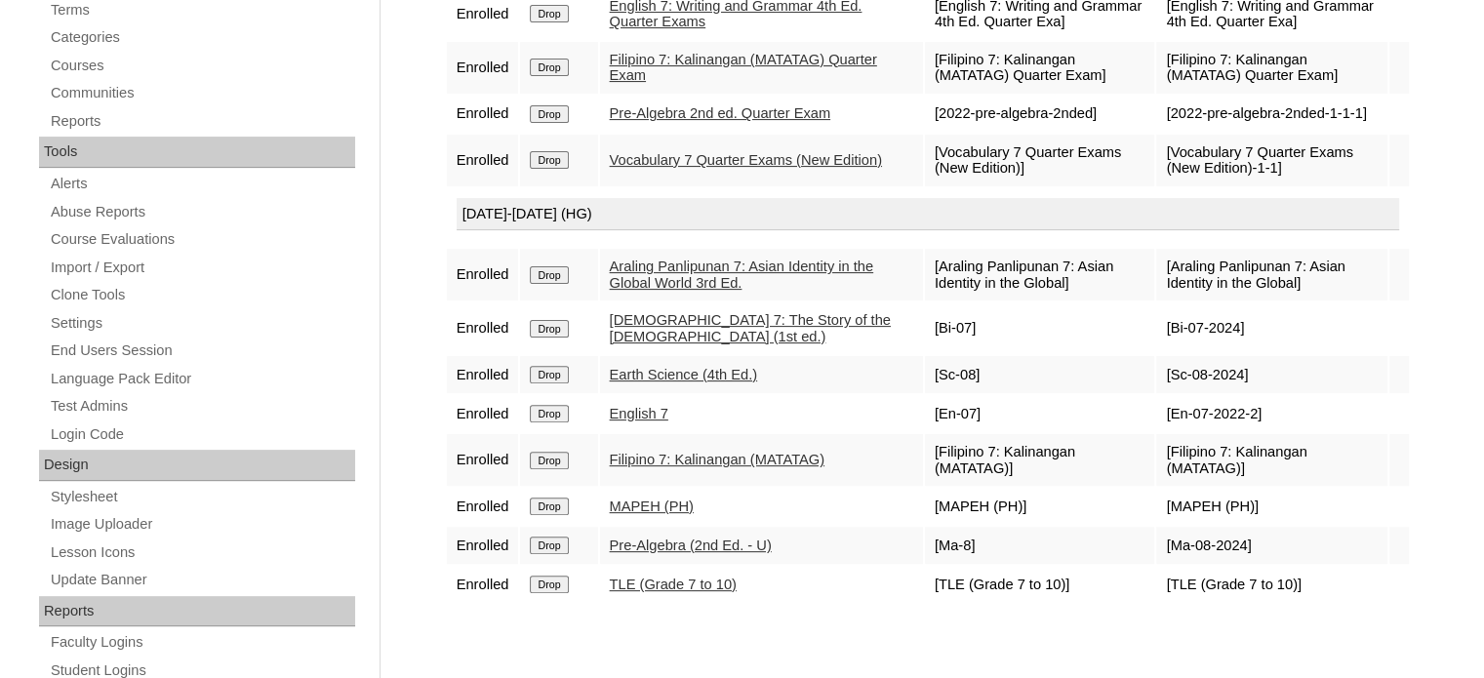
scroll to position [48, 0]
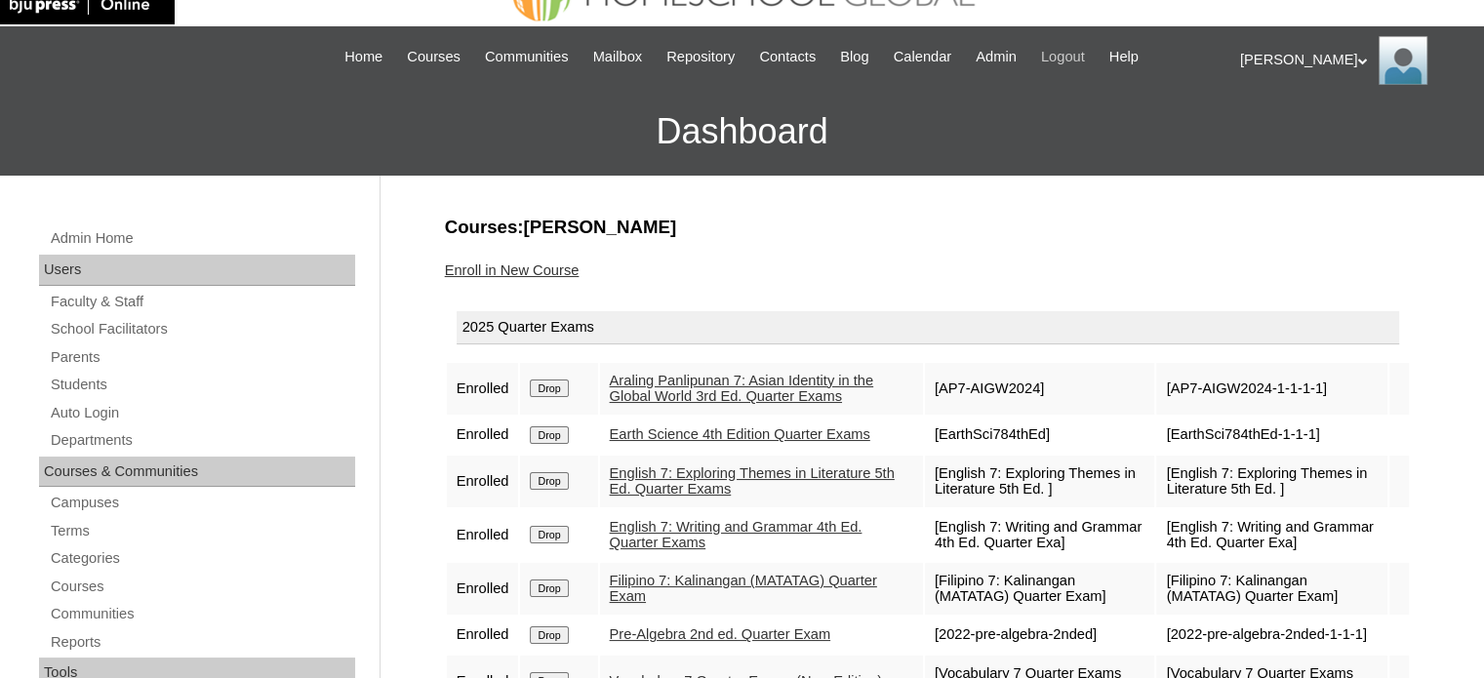
click at [1085, 55] on span "Logout" at bounding box center [1063, 57] width 44 height 22
